Goal: Task Accomplishment & Management: Complete application form

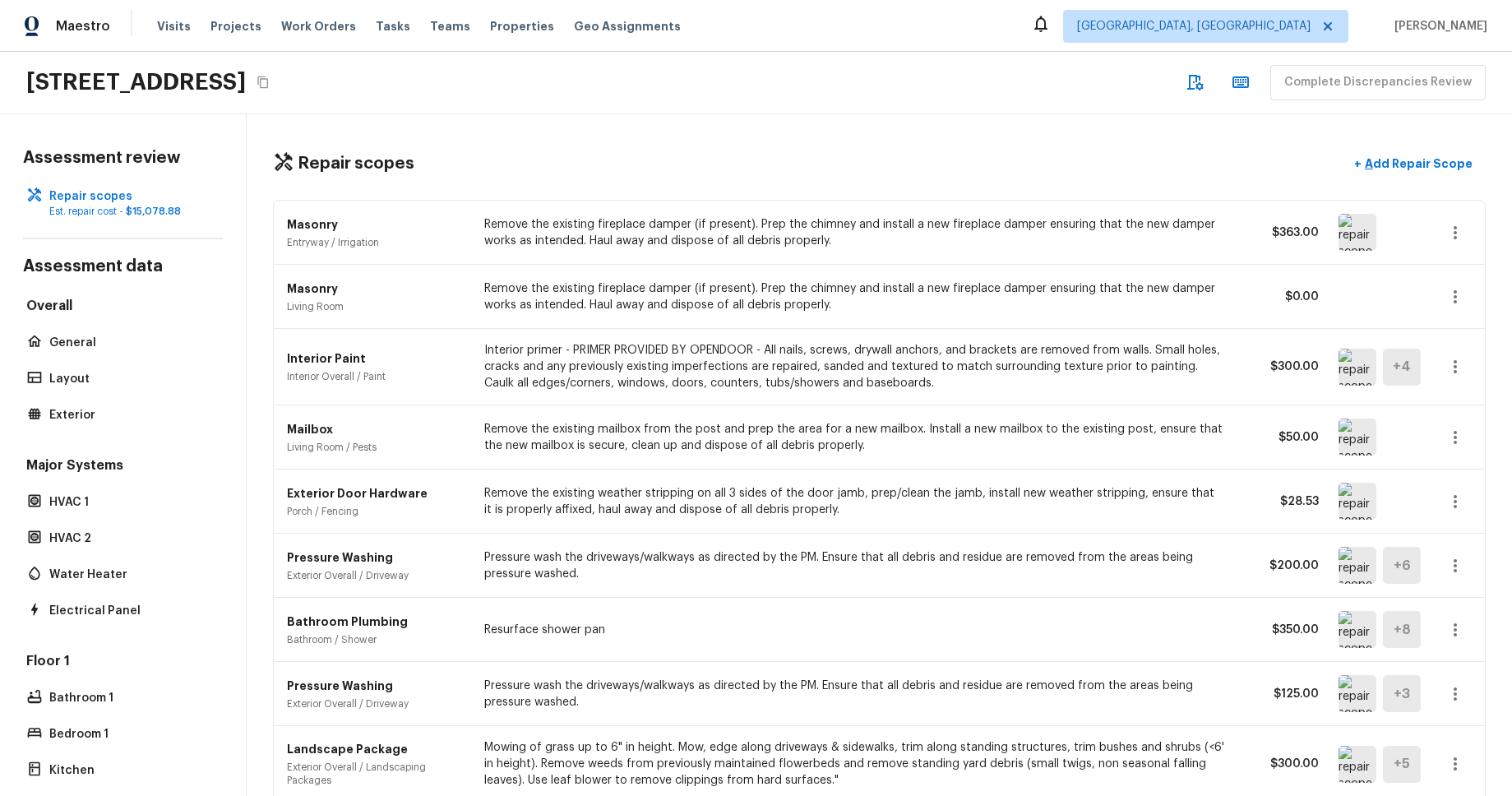
click at [919, 143] on div "Repair scopes + Add Repair Scope Masonry Entryway / Irrigation Remove the exist…" at bounding box center [879, 455] width 1265 height 682
click at [891, 124] on div "Repair scopes + Add Repair Scope Masonry Entryway / Irrigation Remove the exist…" at bounding box center [879, 455] width 1265 height 682
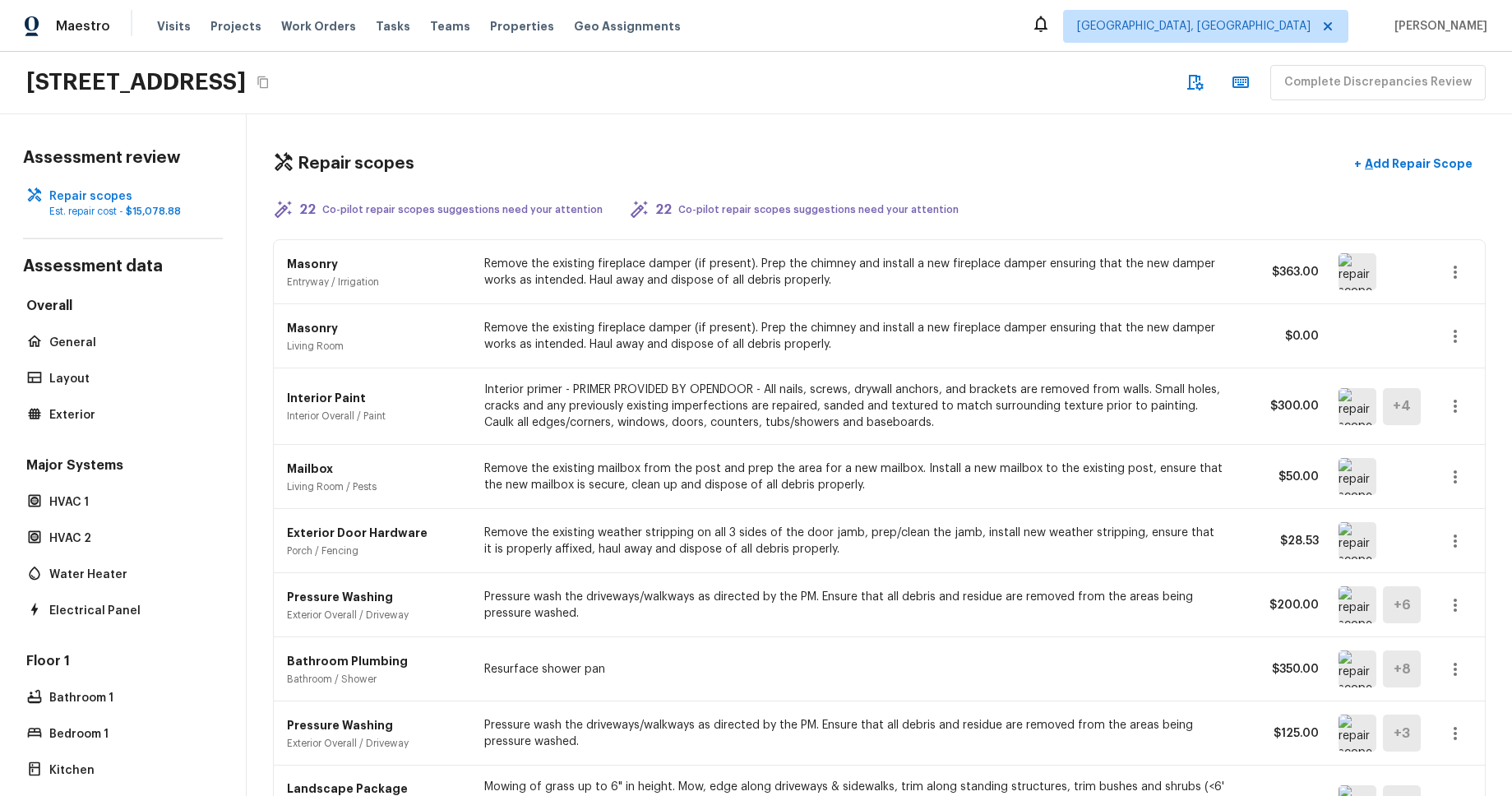
click at [779, 103] on div "16154 Skyridge Dr, Riverside, CA 92503 Complete Discrepancies Review" at bounding box center [756, 84] width 1512 height 63
click at [1035, 149] on div "Repair scopes + Add Repair Scope" at bounding box center [879, 164] width 1212 height 33
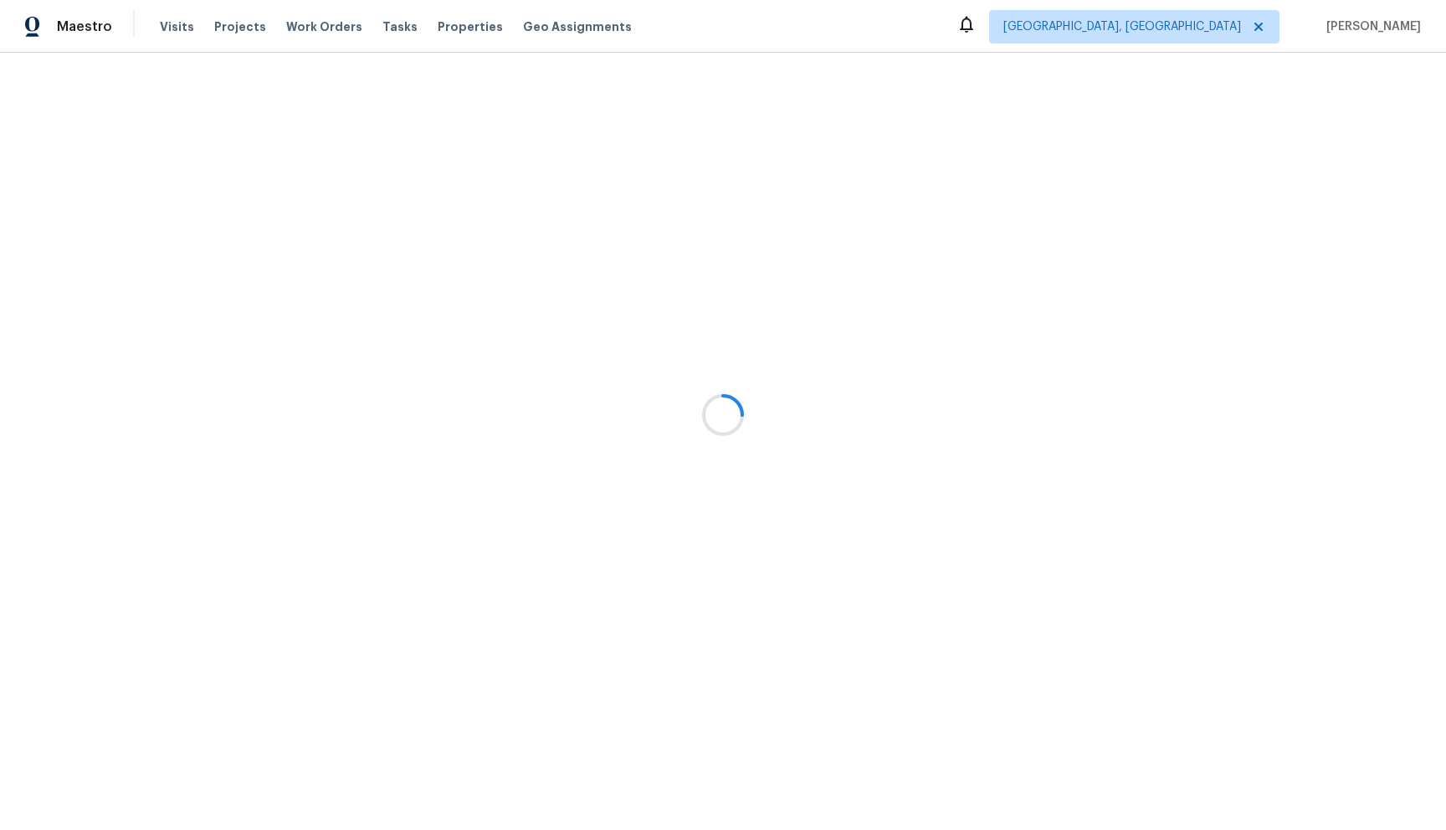
click at [977, 119] on div at bounding box center [723, 415] width 1446 height 830
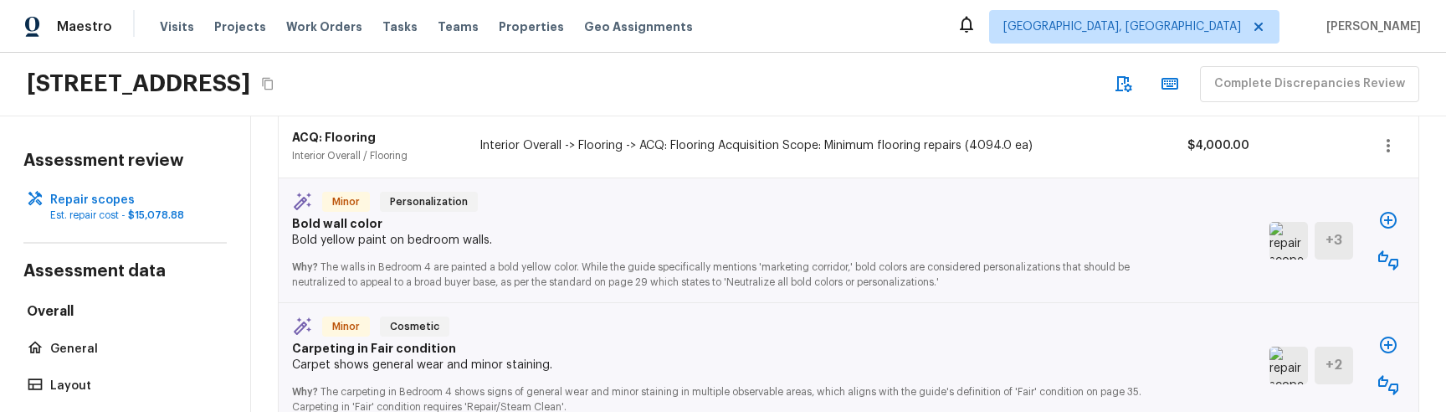
scroll to position [1019, 0]
click at [1388, 258] on icon "button" at bounding box center [1388, 259] width 20 height 20
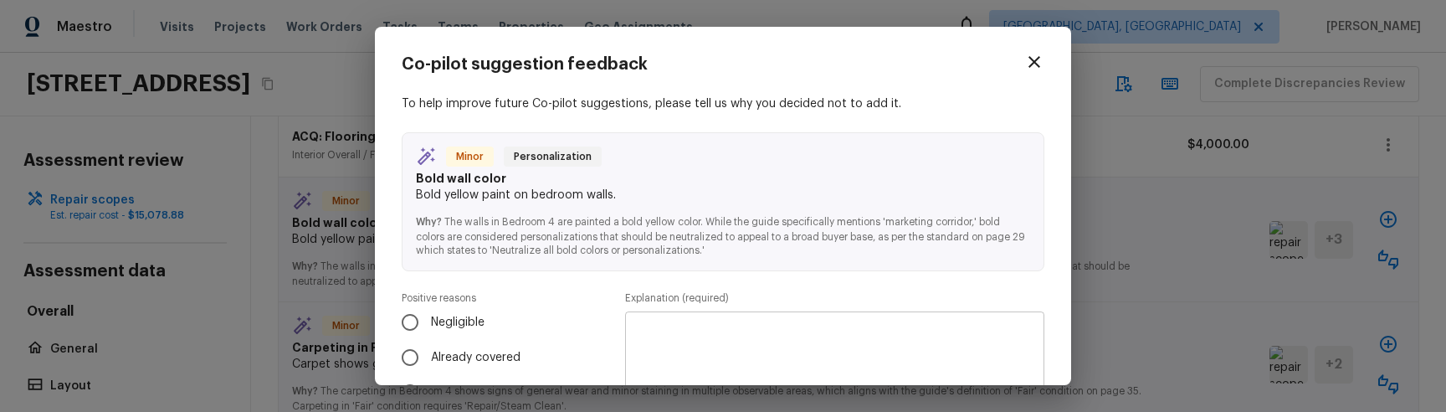
drag, startPoint x: 1036, startPoint y: 56, endPoint x: 1081, endPoint y: 90, distance: 56.2
click at [1036, 56] on icon "button" at bounding box center [1034, 62] width 20 height 20
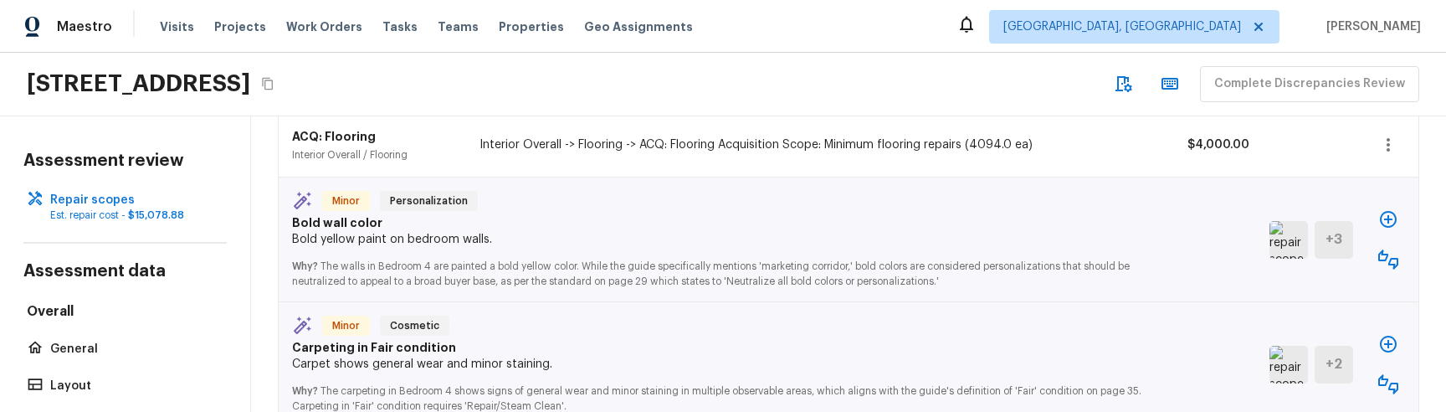
click at [1389, 215] on icon "button" at bounding box center [1388, 219] width 20 height 20
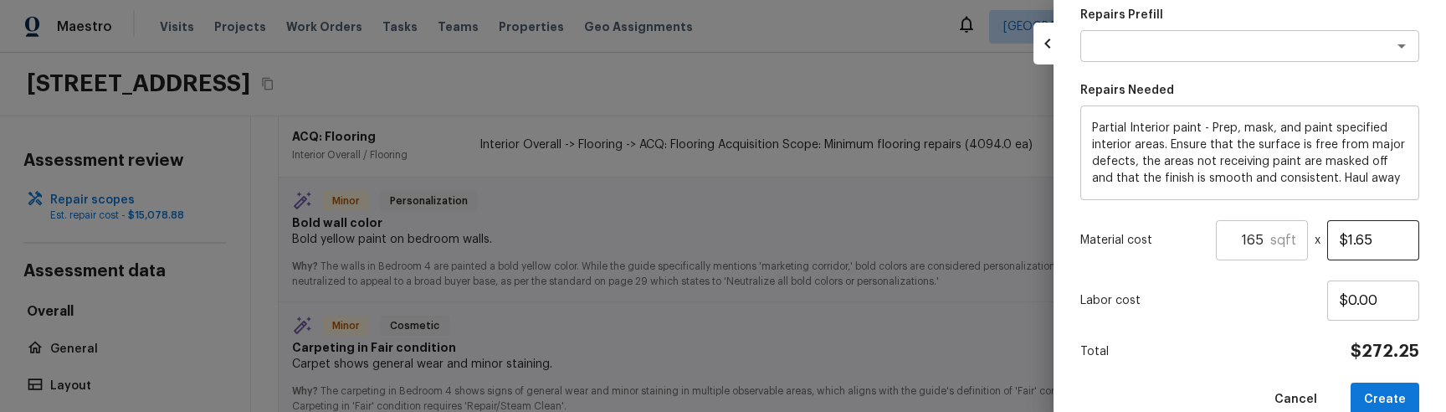
scroll to position [443, 0]
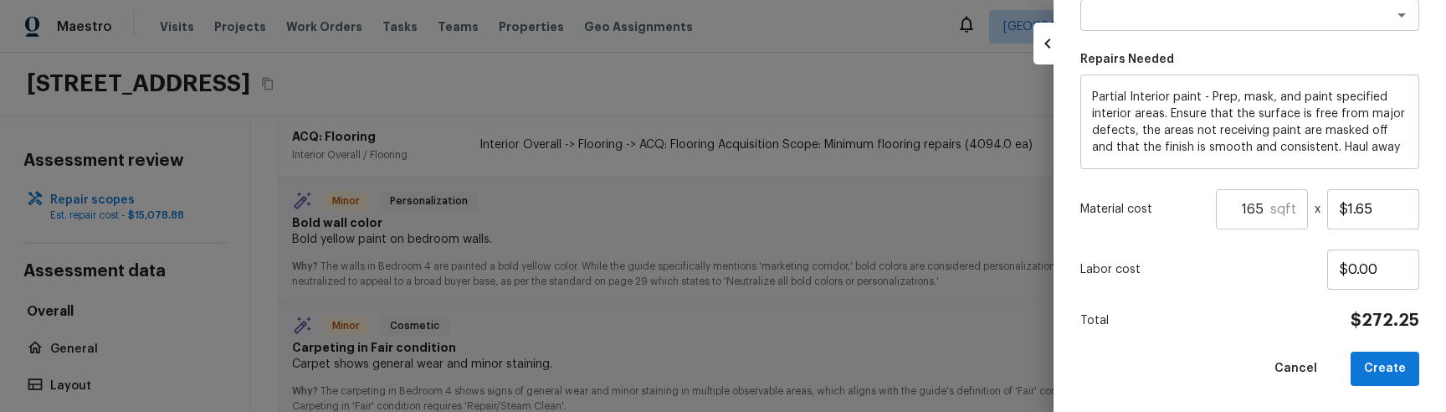
click at [1385, 365] on button "Create" at bounding box center [1385, 369] width 69 height 34
type input "1"
type input "$0.00"
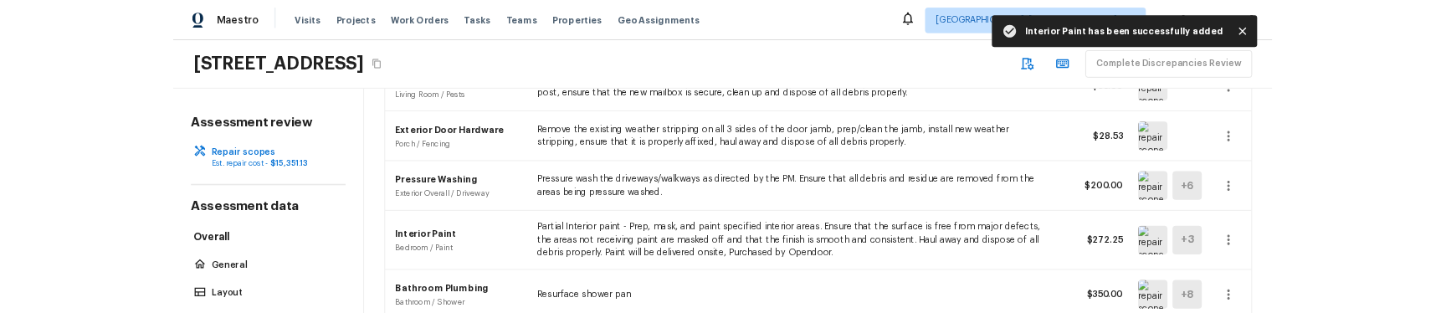
scroll to position [0, 0]
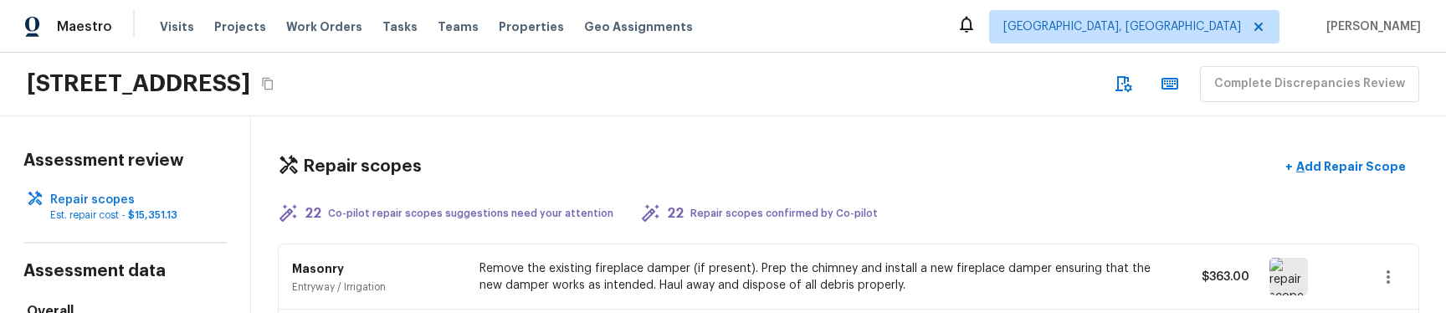
click at [853, 129] on div "Repair scopes + Add Repair Scope 22 Co-pilot repair scopes suggestions need you…" at bounding box center [848, 214] width 1195 height 197
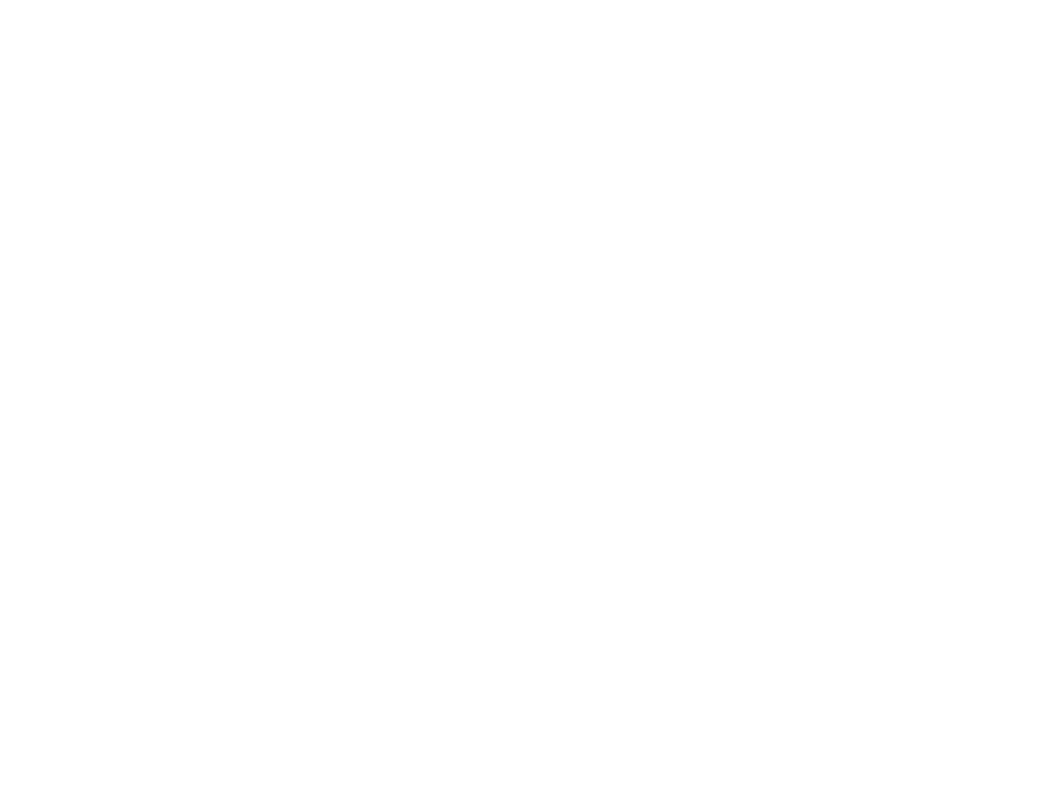
click at [518, 7] on html at bounding box center [525, 3] width 1051 height 7
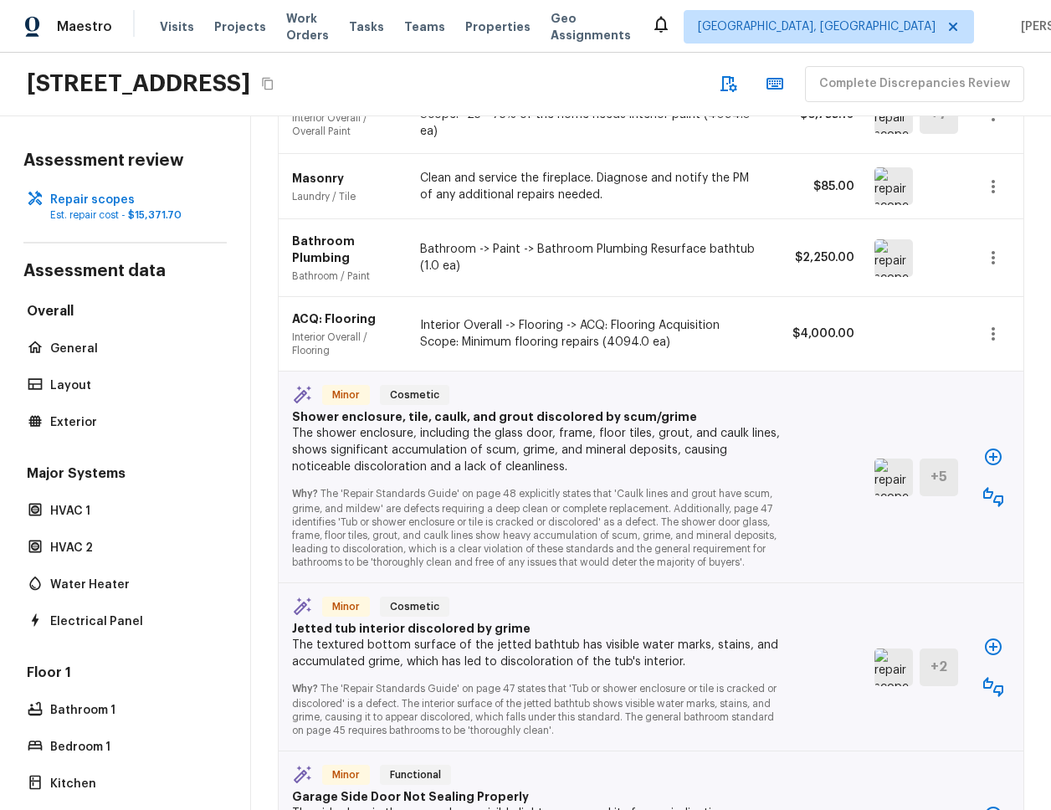
scroll to position [1336, 0]
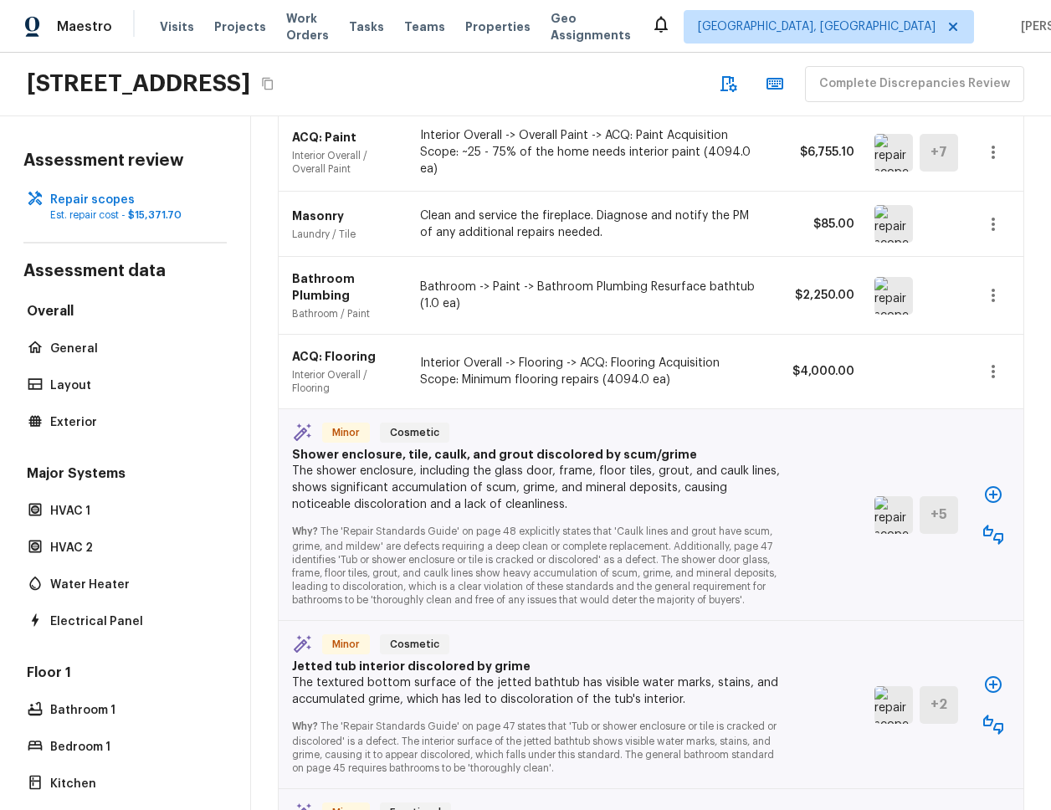
click at [993, 486] on icon "button" at bounding box center [993, 494] width 17 height 17
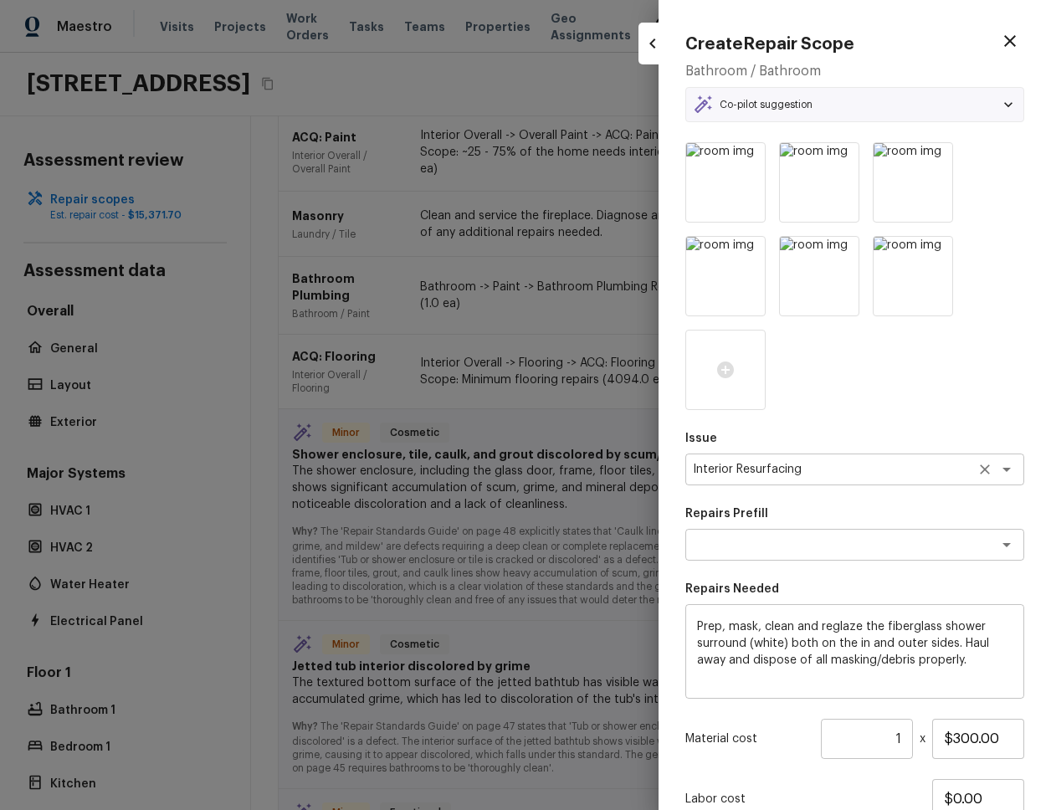
type textarea "Reglaze Shower Surround"
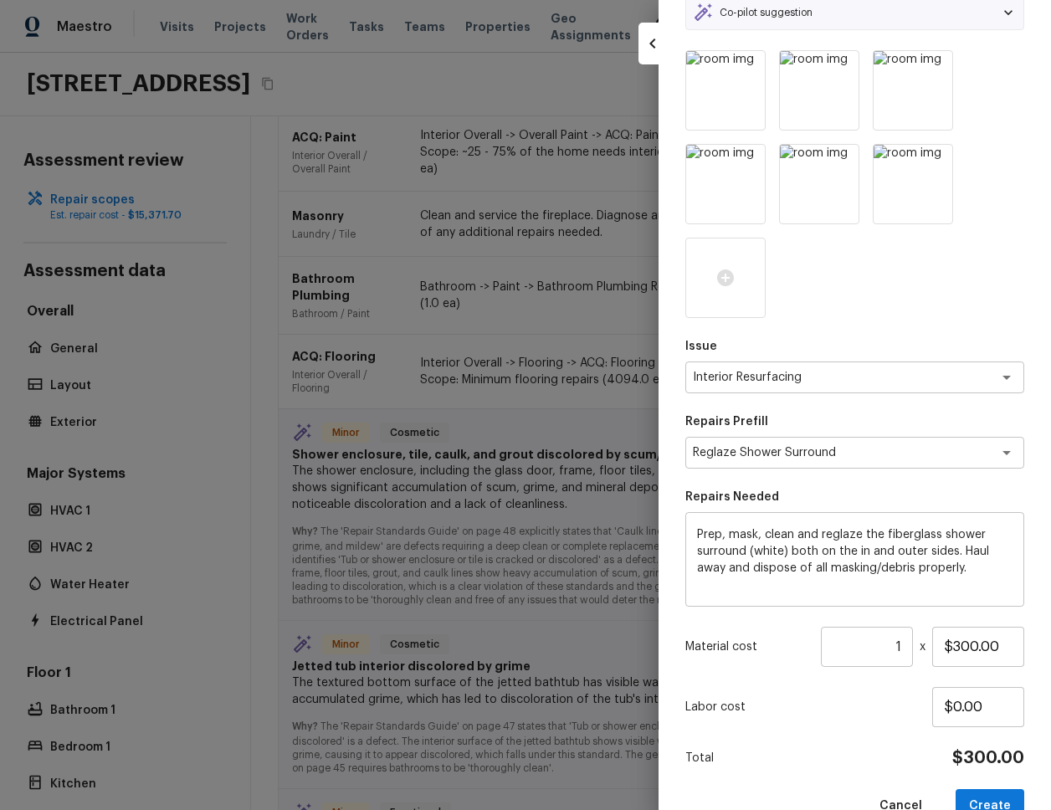
scroll to position [132, 0]
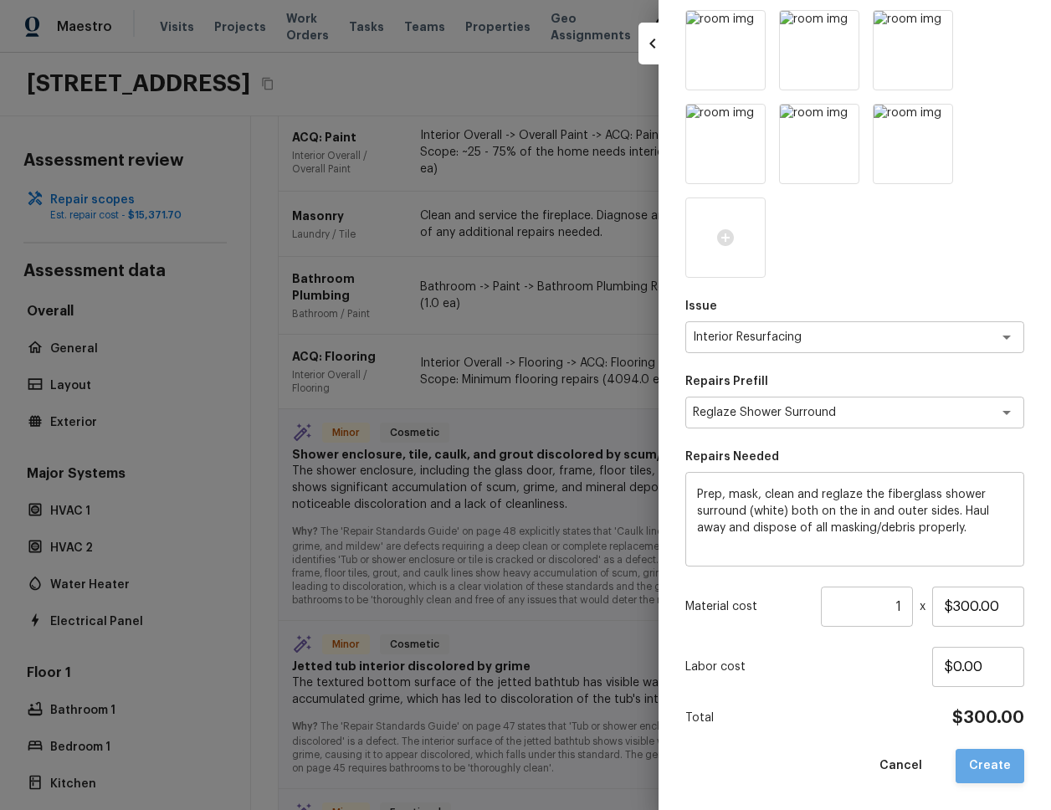
click at [999, 762] on button "Create" at bounding box center [990, 766] width 69 height 34
type input "$0.00"
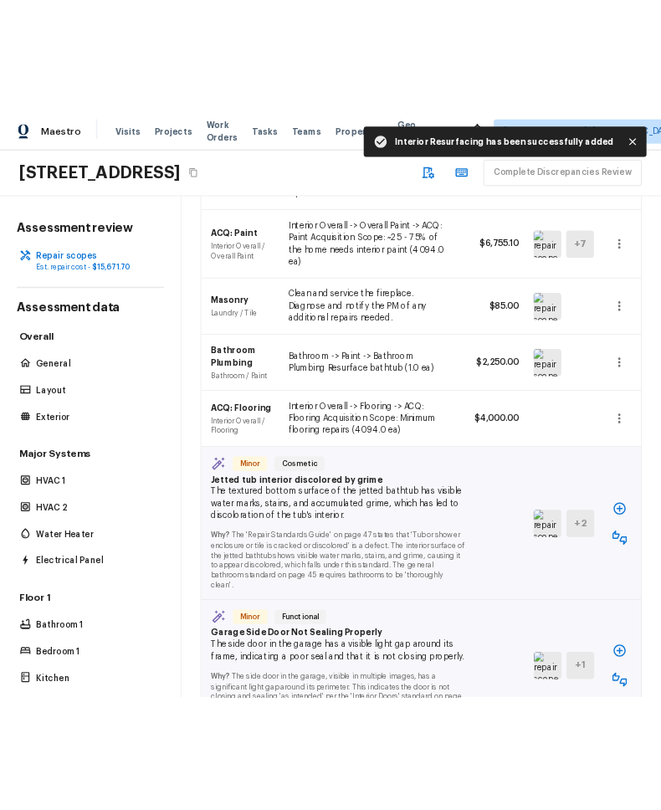
scroll to position [5399, 0]
